Goal: Transaction & Acquisition: Subscribe to service/newsletter

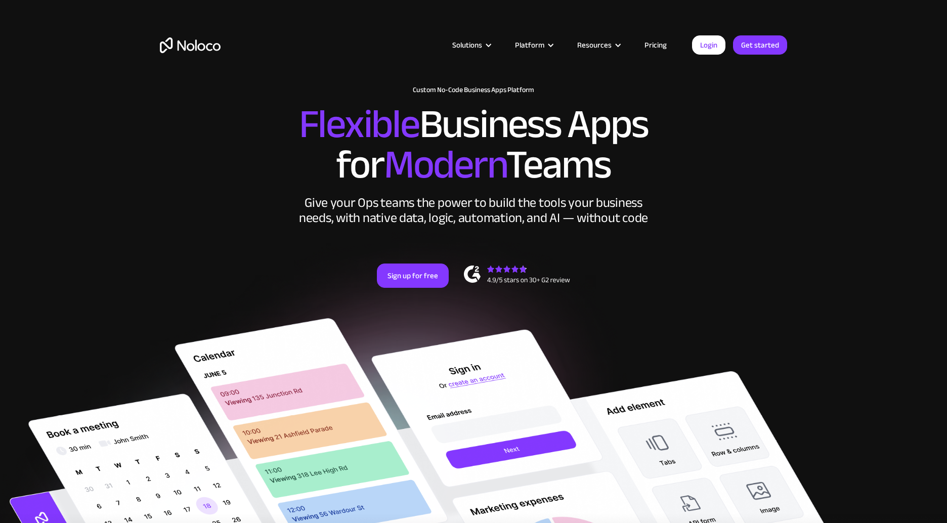
click at [660, 48] on link "Pricing" at bounding box center [656, 44] width 48 height 13
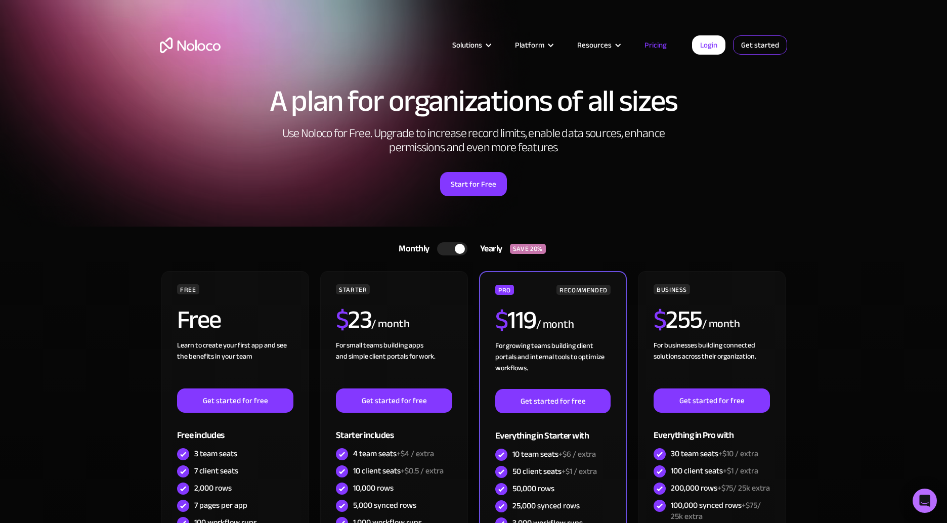
click at [746, 50] on link "Get started" at bounding box center [760, 44] width 54 height 19
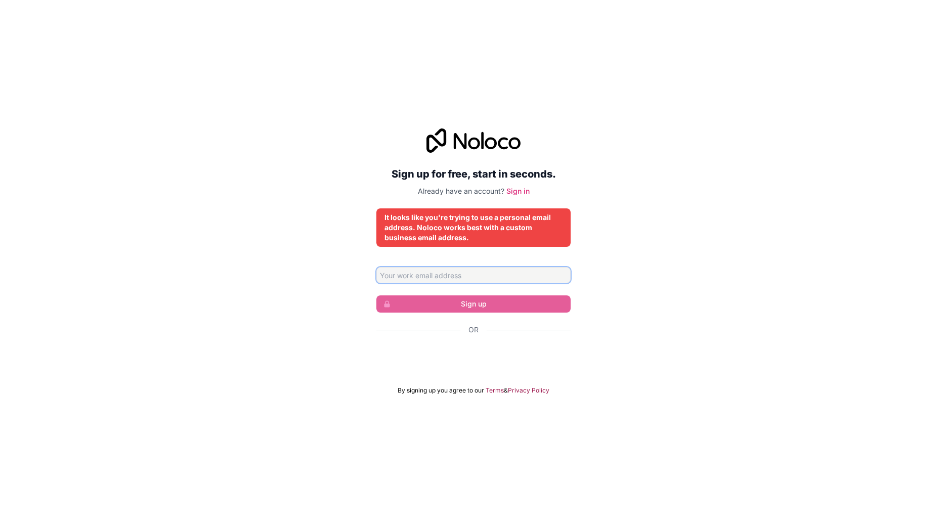
click at [519, 278] on input "Email address" at bounding box center [473, 275] width 194 height 16
paste input "@kodaura.com"
type input "info@kodaura.com"
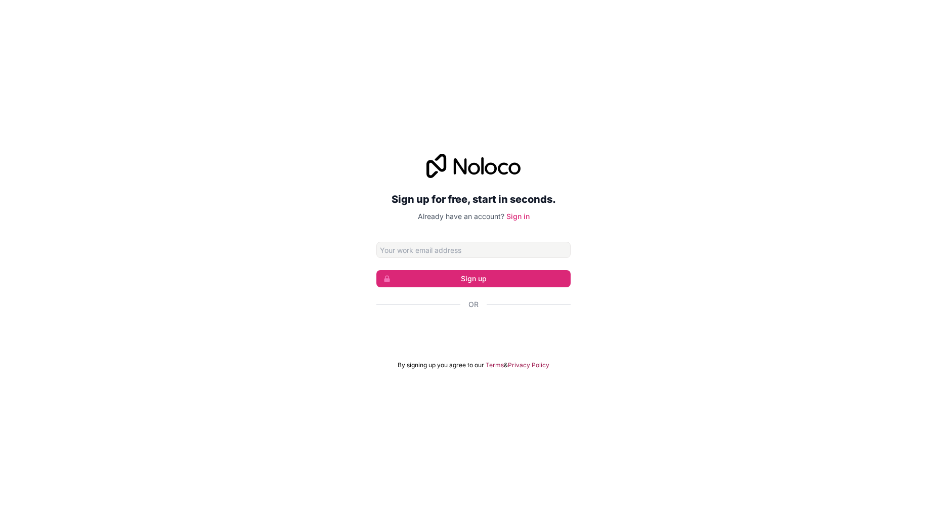
click at [467, 248] on input "Email address" at bounding box center [473, 250] width 194 height 16
type input "[EMAIL_ADDRESS][DOMAIN_NAME]"
click at [454, 273] on button "Sign up" at bounding box center [473, 278] width 194 height 17
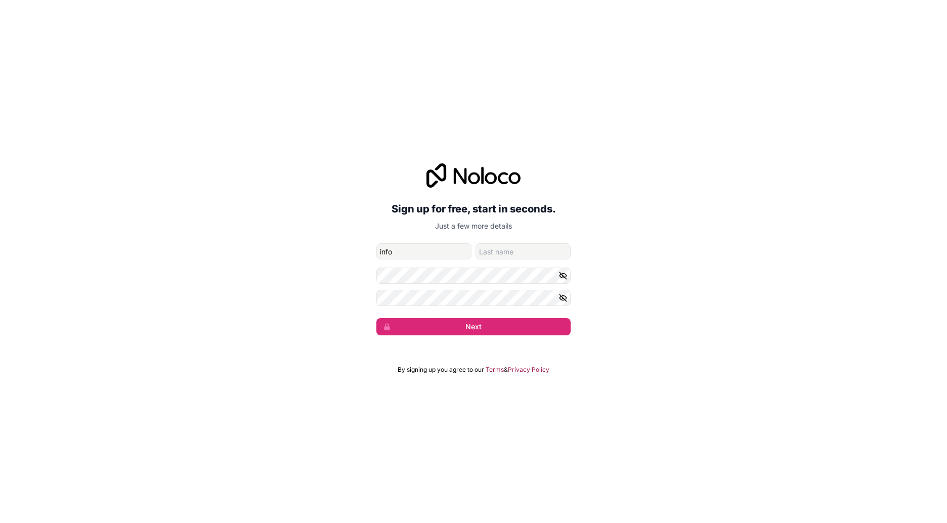
type input "info"
type input "kodaura"
click at [416, 325] on button "Next" at bounding box center [473, 326] width 194 height 17
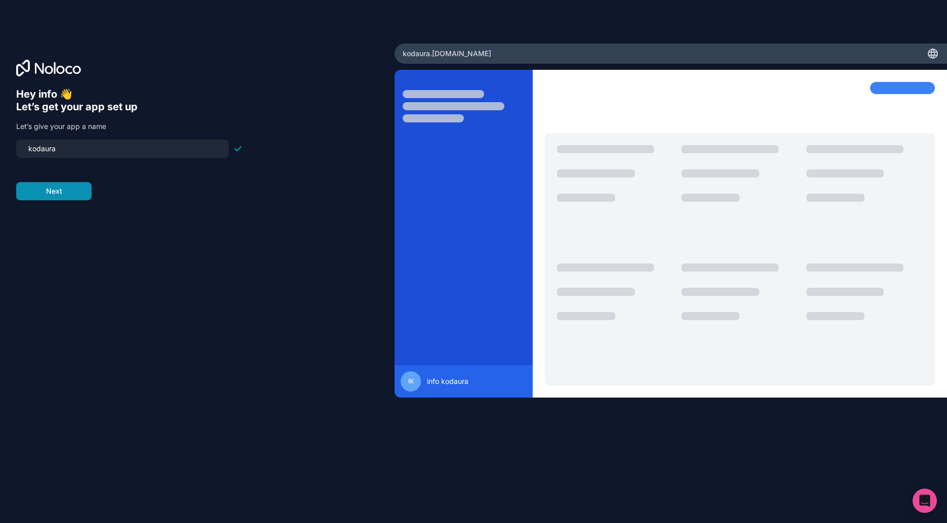
click at [40, 186] on button "Next" at bounding box center [53, 191] width 75 height 18
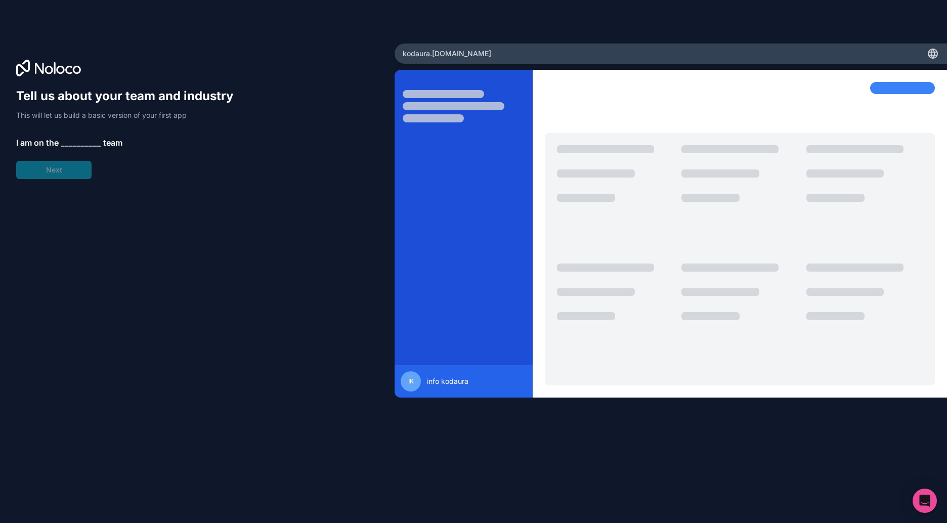
click at [66, 146] on span "__________" at bounding box center [81, 143] width 40 height 12
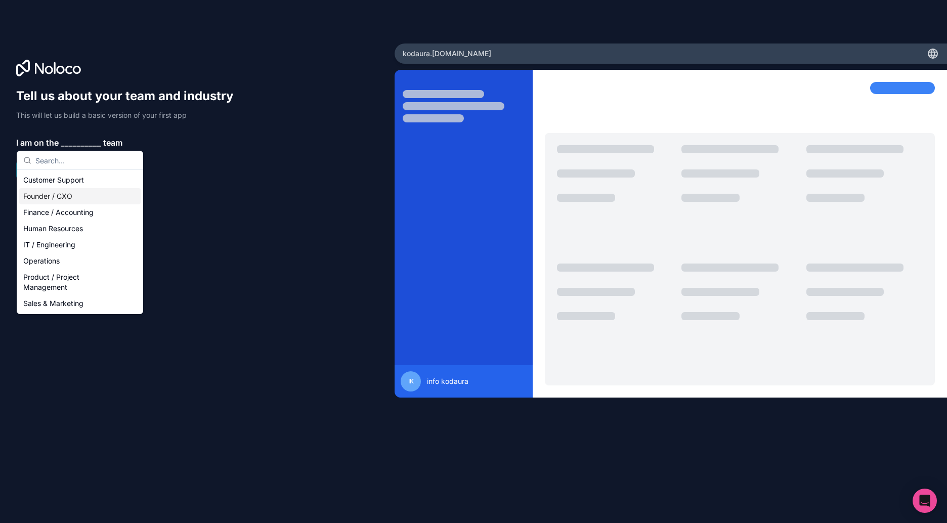
click at [71, 194] on div "Founder / CXO" at bounding box center [79, 196] width 121 height 16
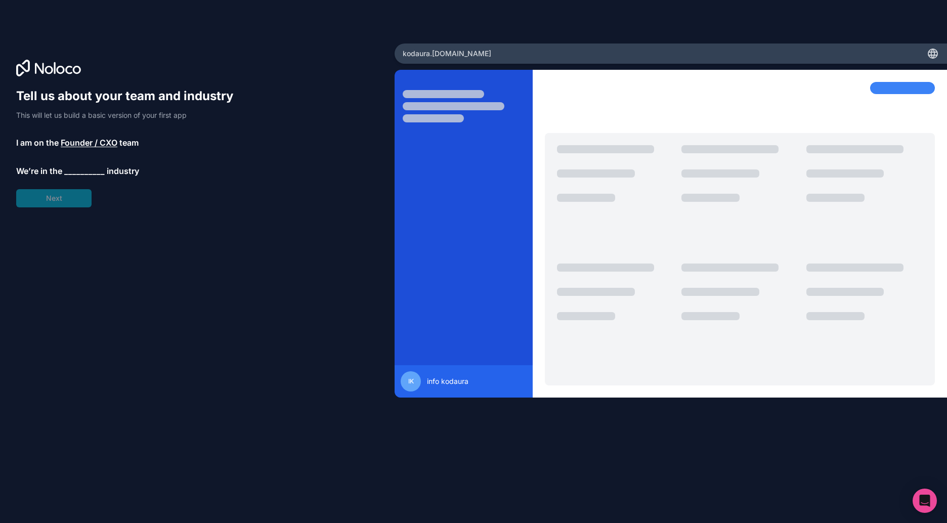
click at [76, 174] on span "__________" at bounding box center [84, 171] width 40 height 12
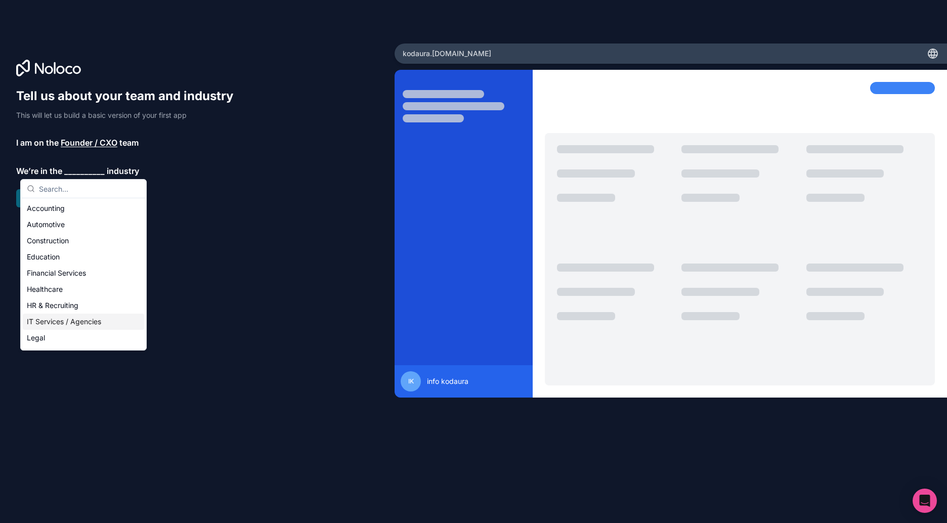
click at [65, 322] on div "IT Services / Agencies" at bounding box center [83, 322] width 121 height 16
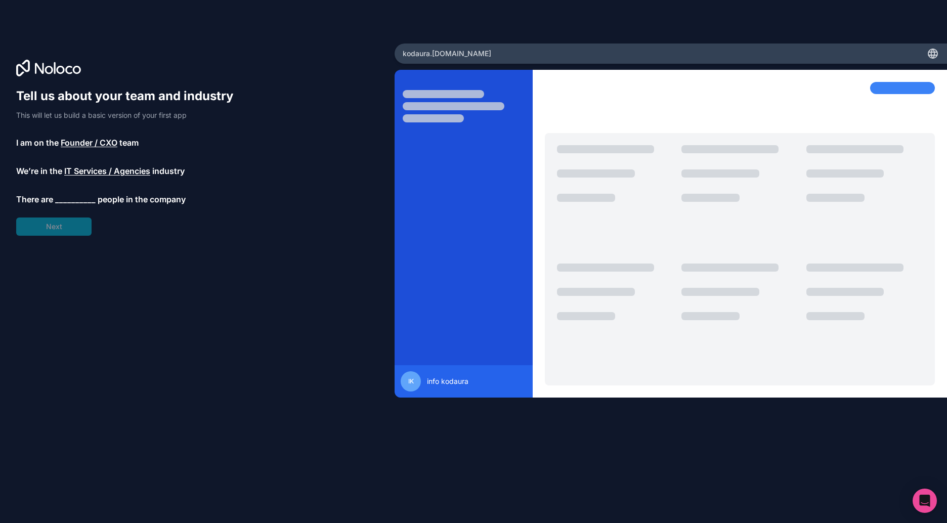
click at [78, 200] on span "__________" at bounding box center [75, 199] width 40 height 12
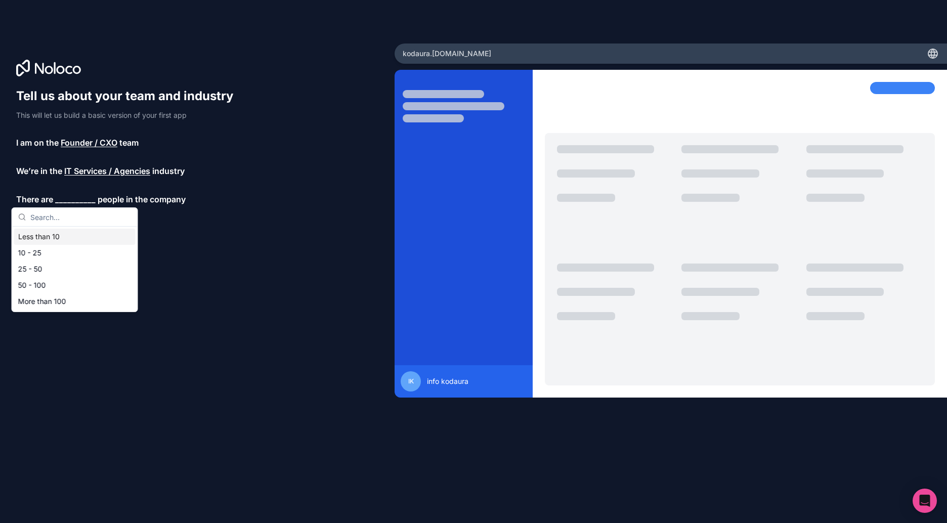
click at [74, 239] on div "Less than 10" at bounding box center [74, 237] width 121 height 16
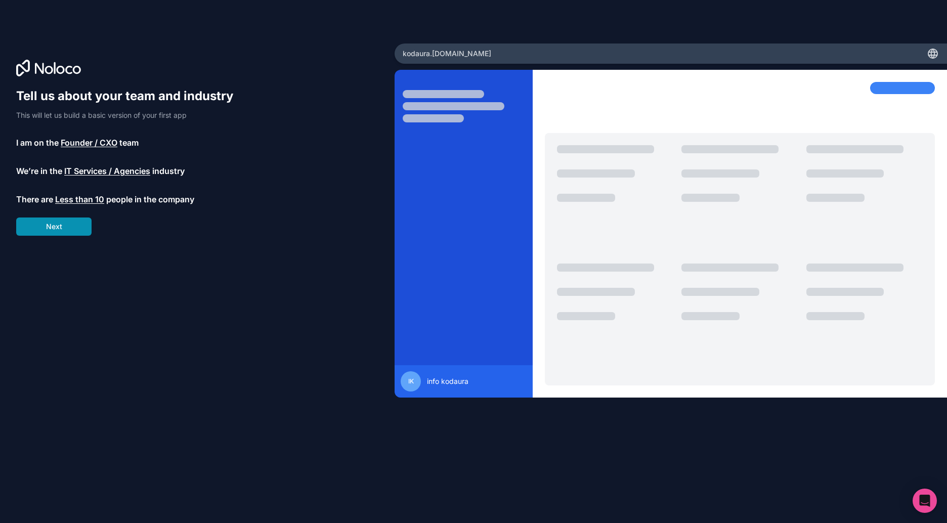
click at [73, 230] on button "Next" at bounding box center [53, 227] width 75 height 18
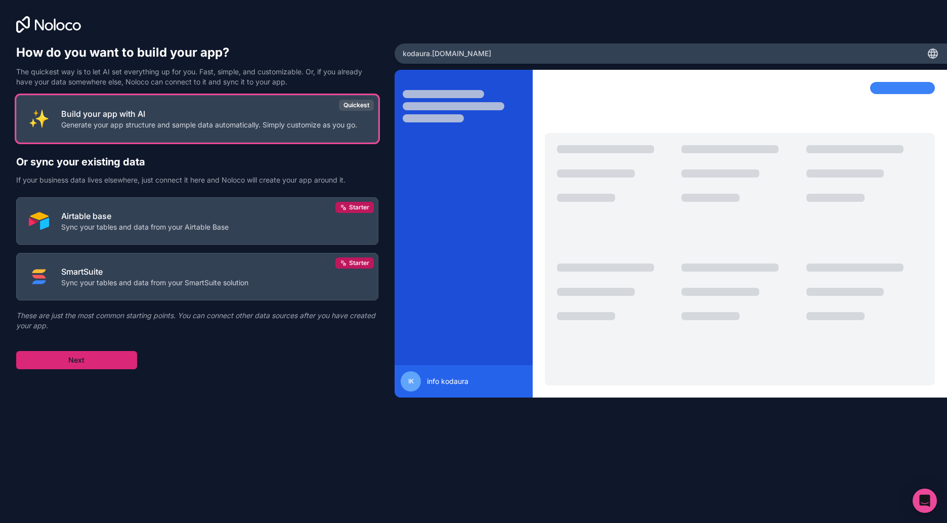
click at [112, 352] on button "Next" at bounding box center [76, 360] width 121 height 18
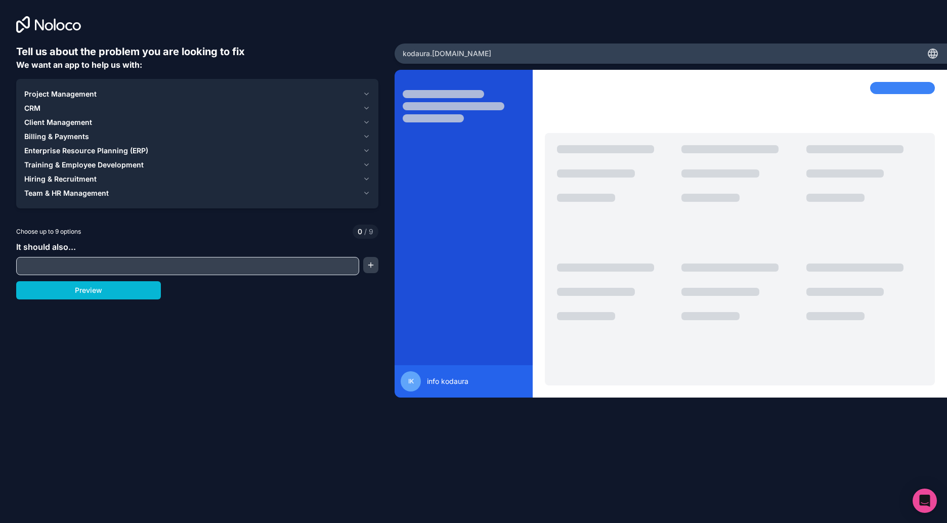
click at [125, 267] on input "text" at bounding box center [188, 266] width 338 height 14
click at [88, 104] on div "CRM" at bounding box center [191, 108] width 334 height 10
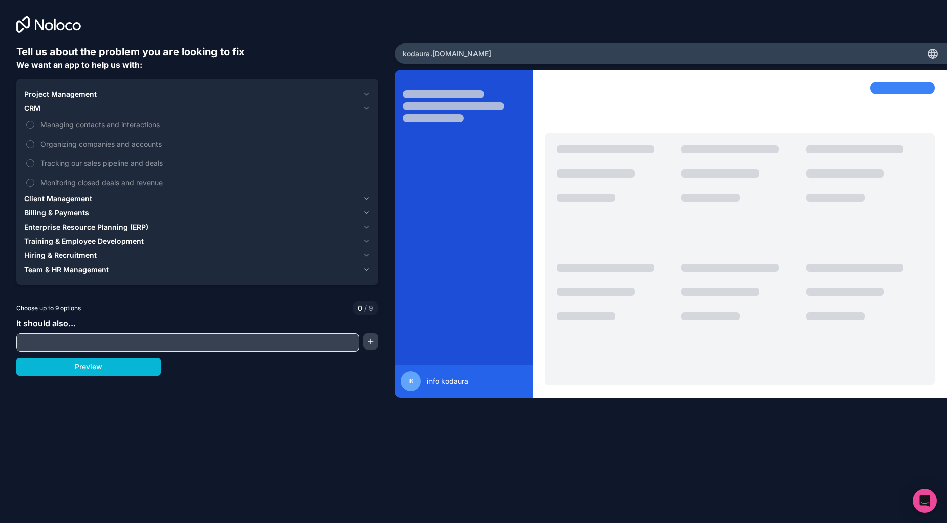
click at [88, 104] on div "CRM" at bounding box center [191, 108] width 334 height 10
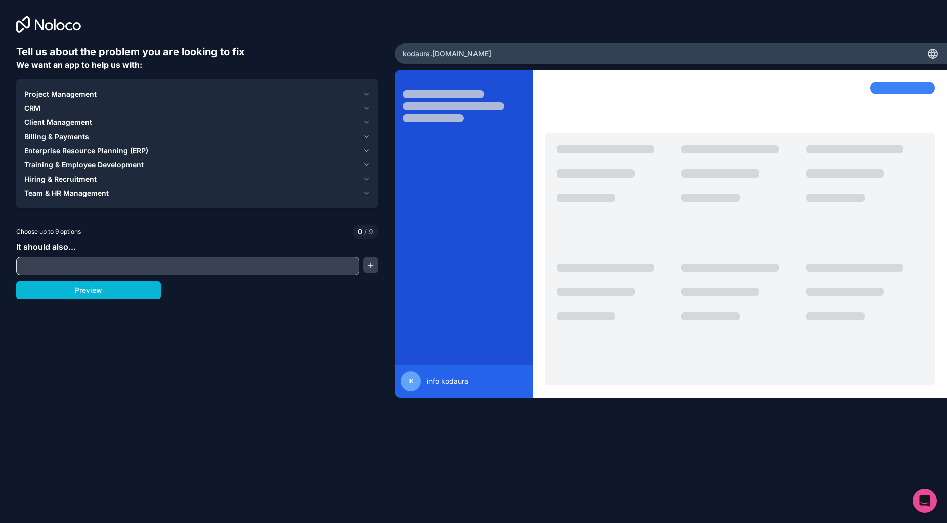
click at [100, 95] on div "Project Management" at bounding box center [191, 94] width 334 height 10
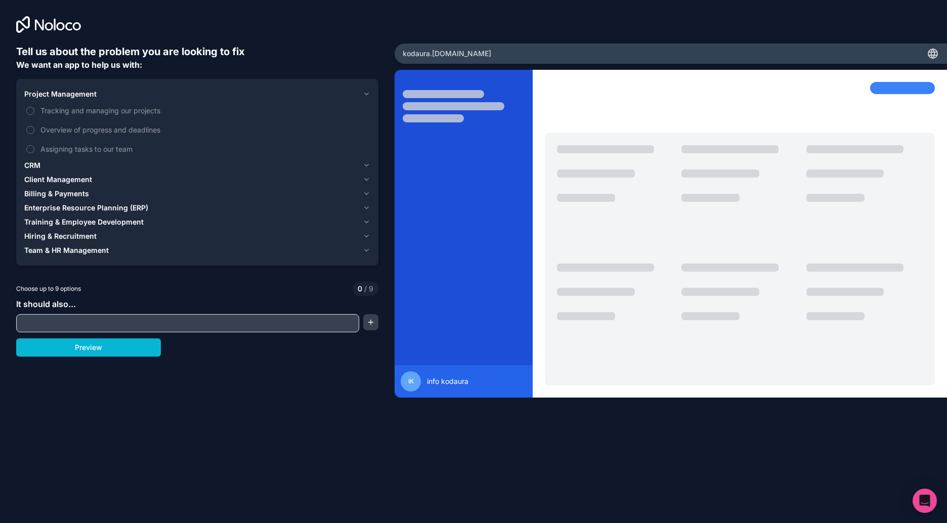
click at [100, 95] on div "Project Management" at bounding box center [191, 94] width 334 height 10
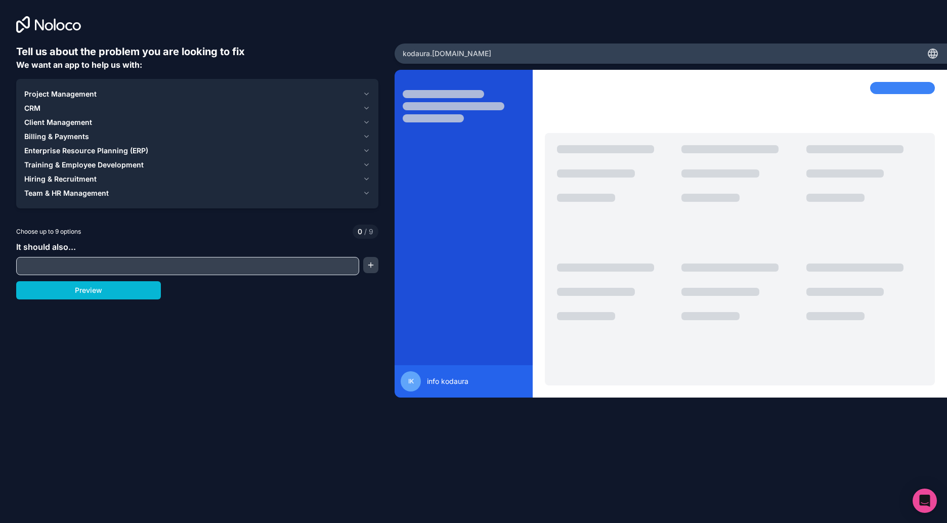
click at [94, 196] on span "Team & HR Management" at bounding box center [66, 193] width 84 height 10
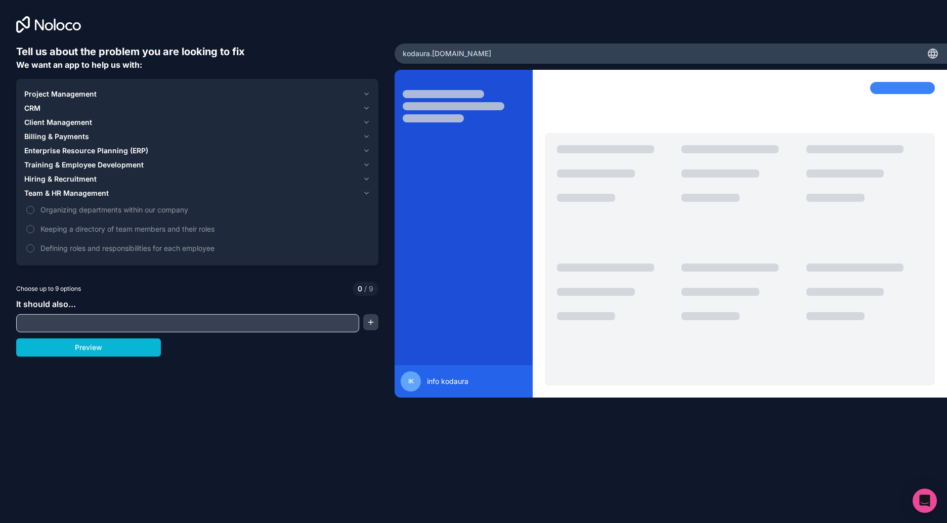
click at [94, 196] on span "Team & HR Management" at bounding box center [66, 193] width 84 height 10
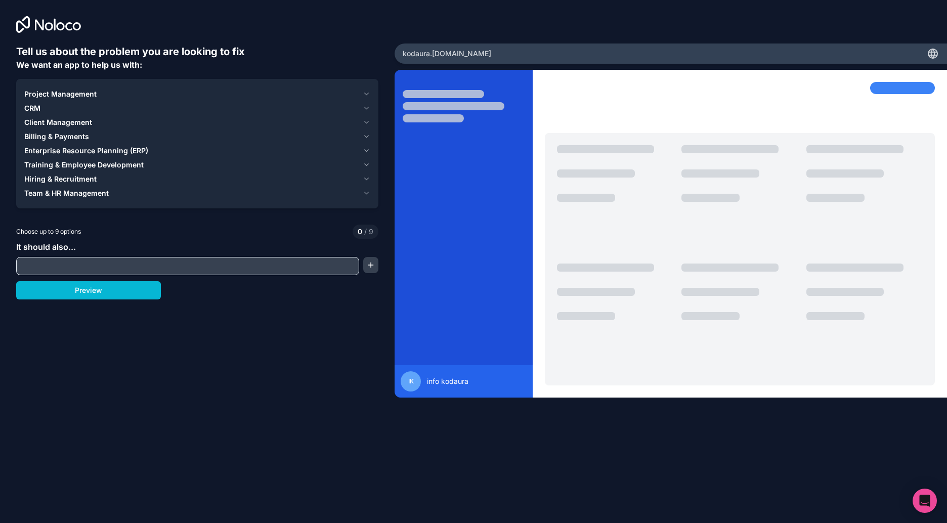
click at [91, 270] on input "text" at bounding box center [188, 266] width 338 height 14
click at [113, 288] on button "Preview" at bounding box center [88, 290] width 145 height 18
